Goal: Task Accomplishment & Management: Manage account settings

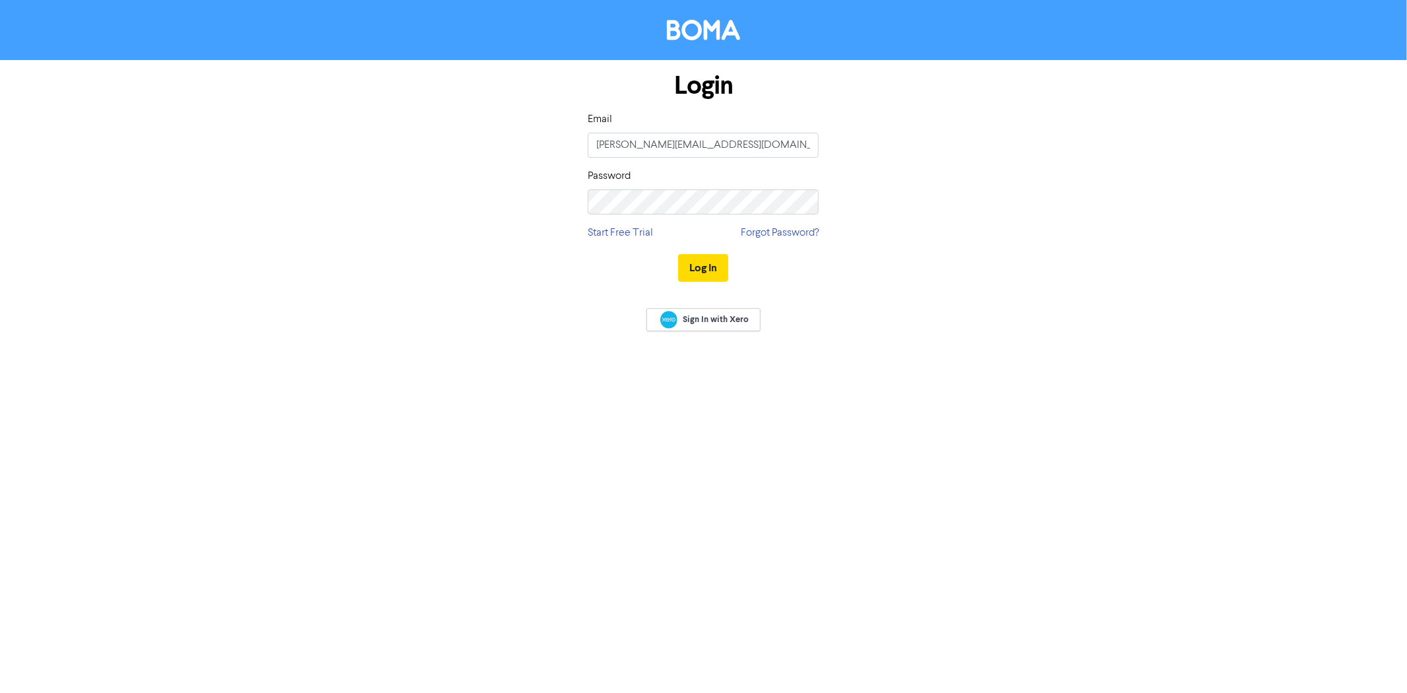
click at [712, 272] on button "Log In" at bounding box center [703, 268] width 50 height 28
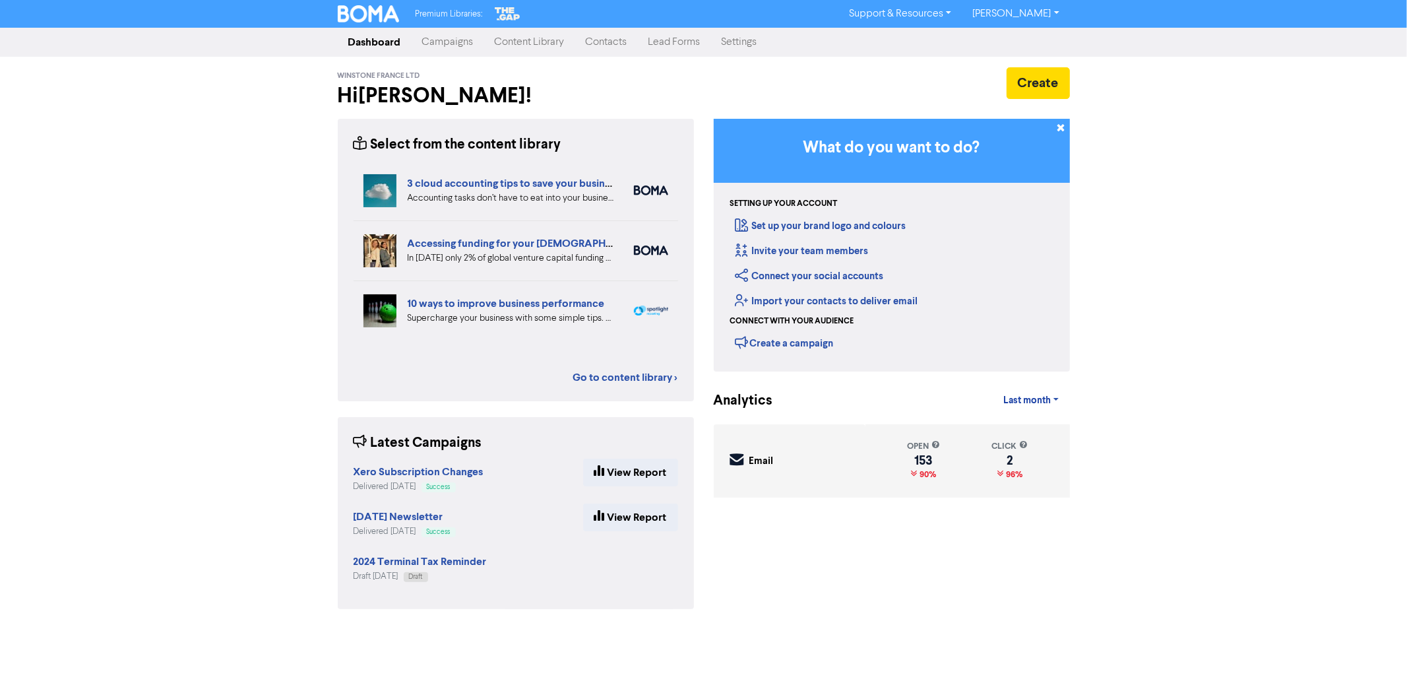
click at [611, 44] on link "Contacts" at bounding box center [606, 42] width 63 height 26
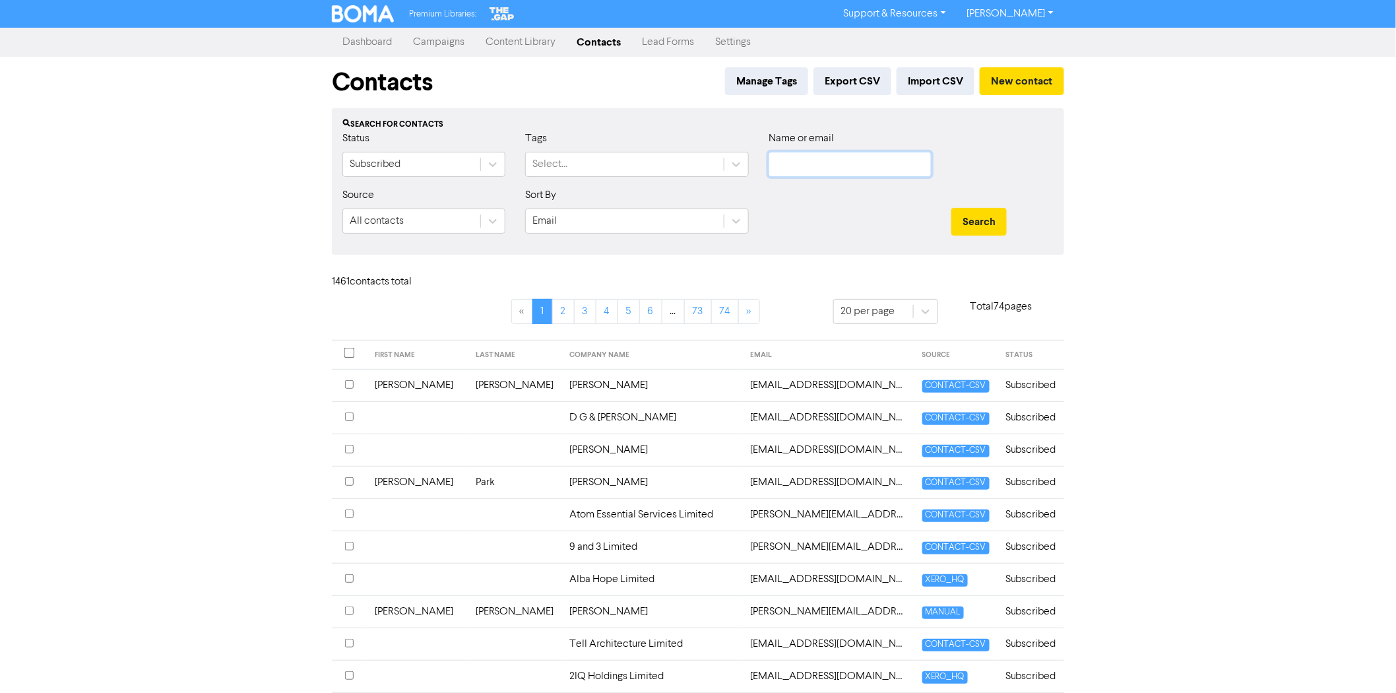
click at [798, 174] on input "text" at bounding box center [849, 164] width 163 height 25
paste input "[EMAIL_ADDRESS][DOMAIN_NAME]"
type input "[EMAIL_ADDRESS][DOMAIN_NAME]"
drag, startPoint x: 932, startPoint y: 226, endPoint x: 943, endPoint y: 226, distance: 11.2
click at [933, 226] on div at bounding box center [849, 215] width 183 height 57
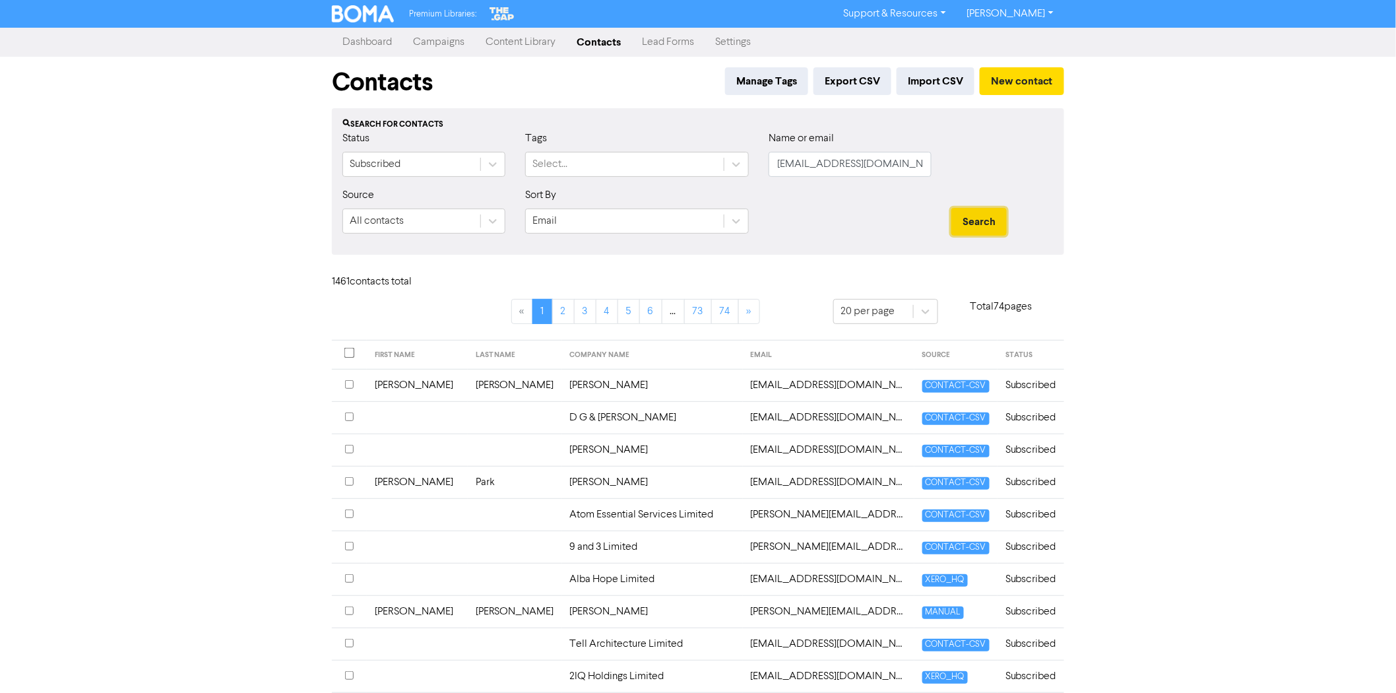
click at [974, 222] on button "Search" at bounding box center [978, 222] width 55 height 28
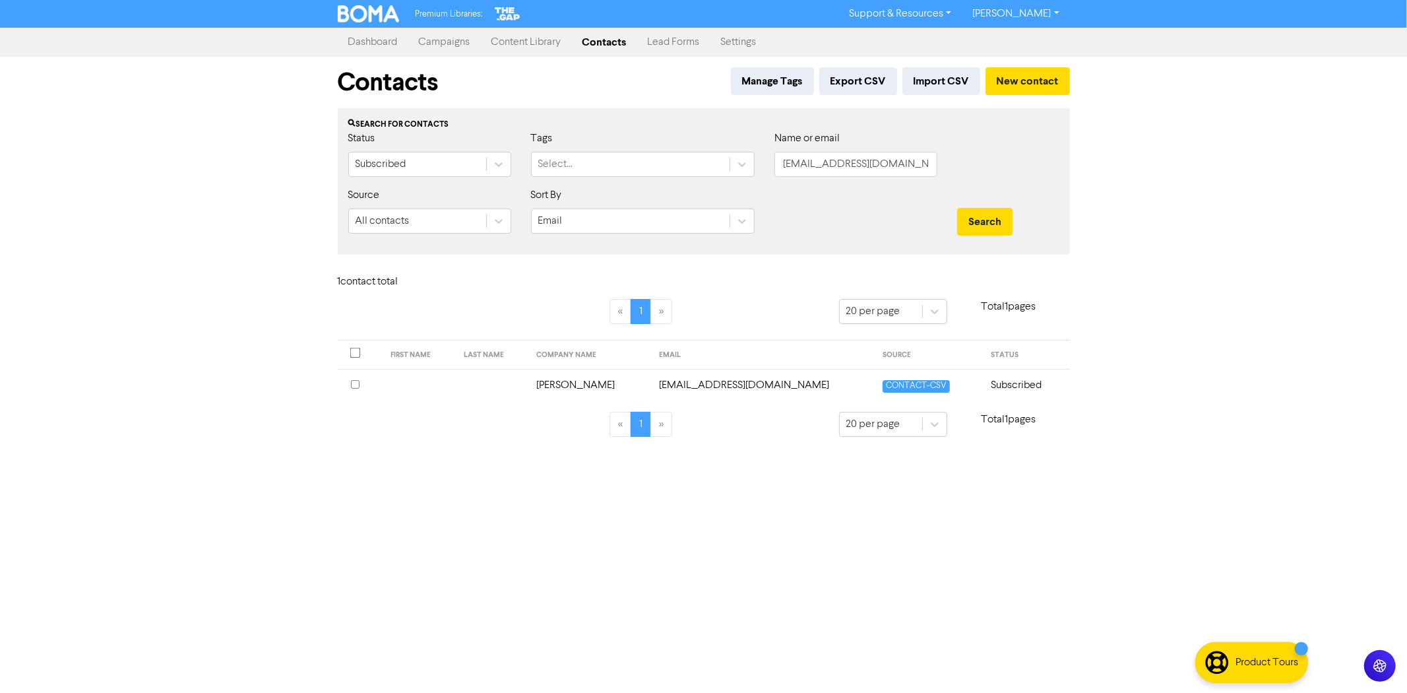
click at [359, 381] on div at bounding box center [360, 385] width 19 height 16
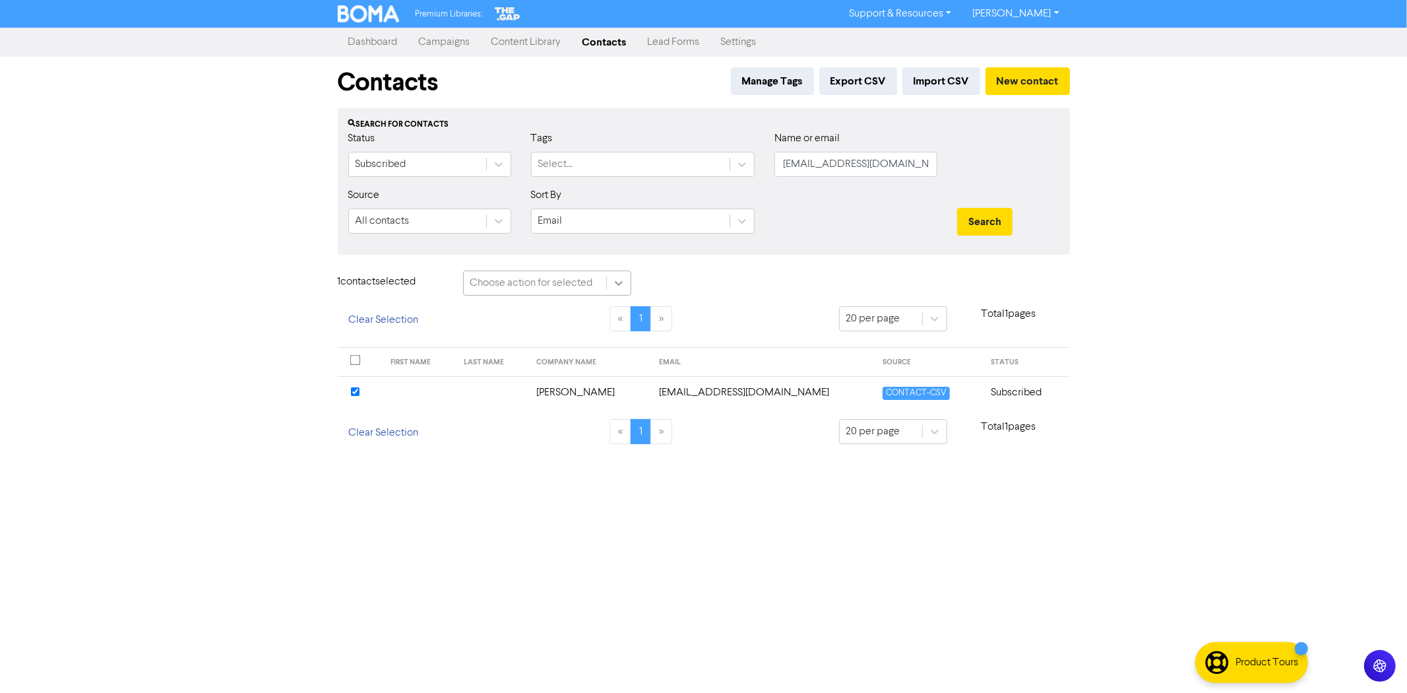
drag, startPoint x: 623, startPoint y: 277, endPoint x: 615, endPoint y: 289, distance: 14.3
click at [624, 277] on icon at bounding box center [618, 282] width 13 height 13
click at [544, 341] on div "Delete Contacts" at bounding box center [547, 343] width 168 height 26
click at [723, 287] on button "Delete 1 contact" at bounding box center [699, 284] width 96 height 28
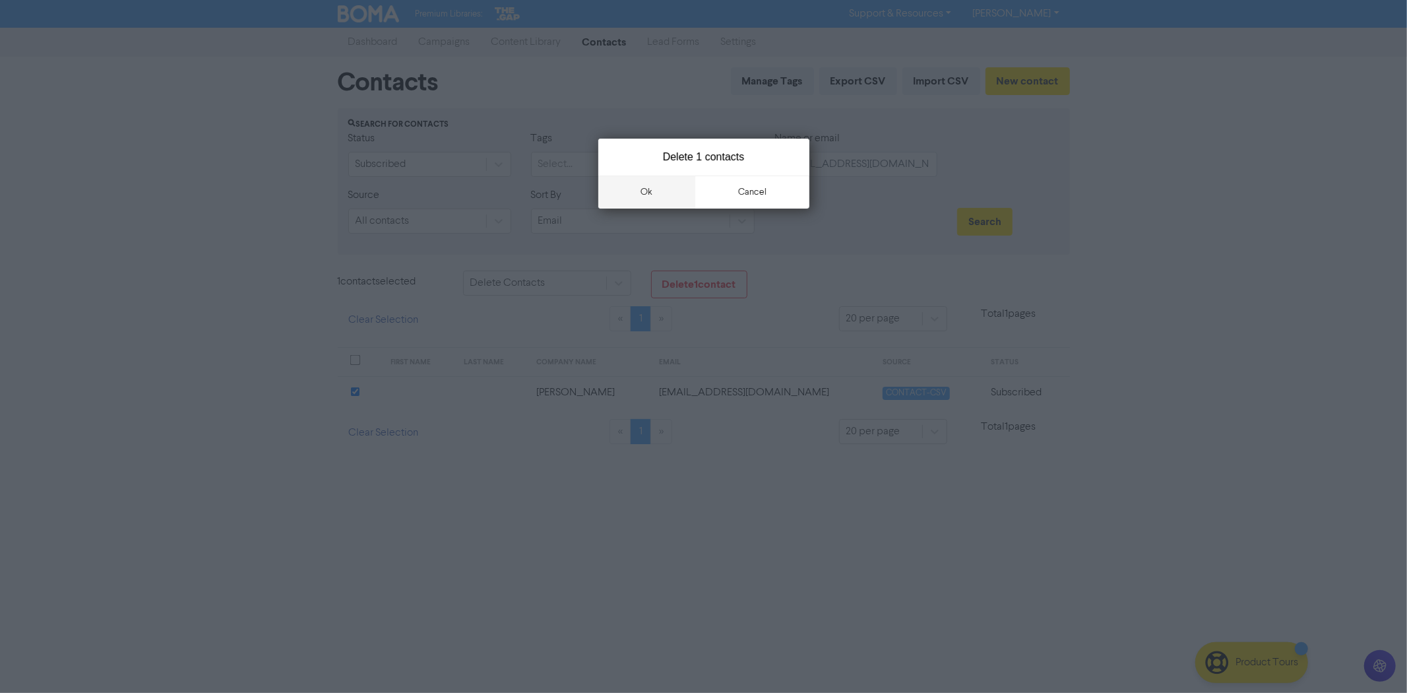
click at [655, 194] on button "ok" at bounding box center [647, 191] width 98 height 33
